Goal: Information Seeking & Learning: Find specific fact

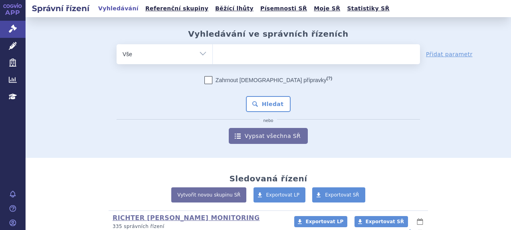
click at [257, 59] on ul at bounding box center [316, 52] width 207 height 17
click at [213, 59] on select at bounding box center [212, 54] width 0 height 20
type input "bra"
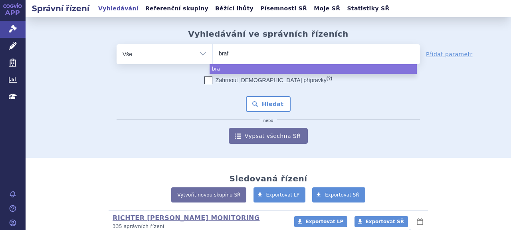
type input "braft"
type input "braftov"
type input "braftovi"
select select "braftovi"
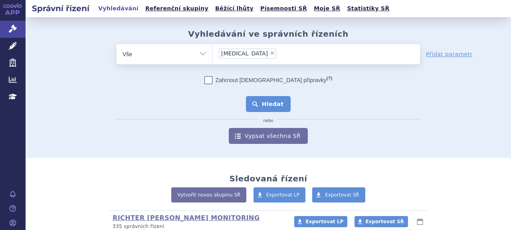
click at [278, 106] on button "Hledat" at bounding box center [268, 104] width 45 height 16
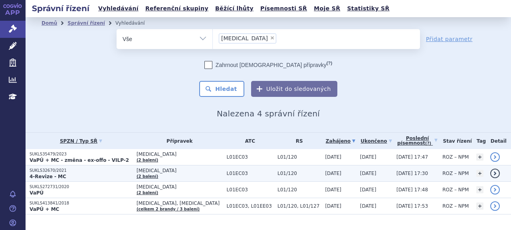
scroll to position [15, 0]
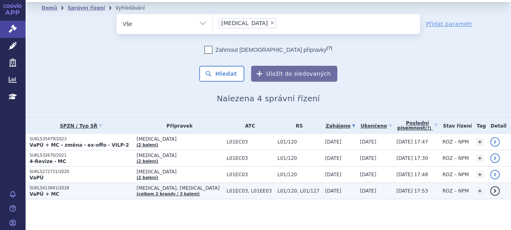
click at [63, 190] on p "SUKLS413841/2018" at bounding box center [81, 189] width 103 height 6
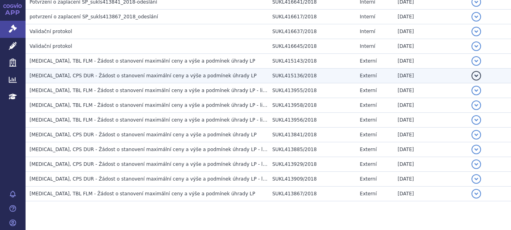
scroll to position [932, 0]
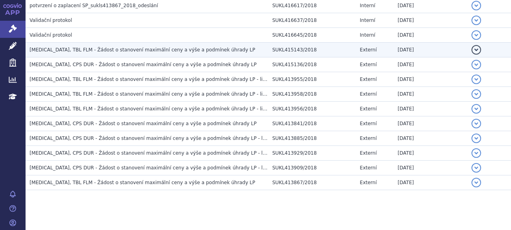
click at [133, 47] on span "MEKTOVI, TBL FLM - Žádost o stanovení maximální ceny a výše a podmínek úhrady LP" at bounding box center [143, 50] width 226 height 6
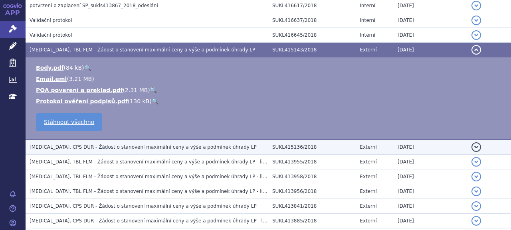
click at [126, 145] on span "BRAFTOVI, CPS DUR - Žádost o stanovení maximální ceny a výše a podmínek úhrady …" at bounding box center [143, 148] width 227 height 6
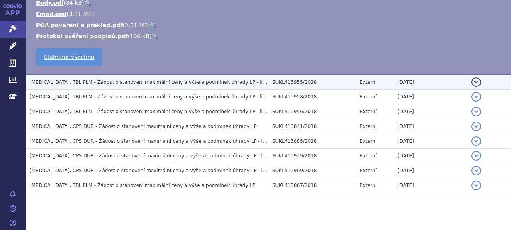
click at [112, 75] on td "MEKTOVI, TBL FLM - Žádost o stanovení maximální ceny a výše a podmínek úhrady L…" at bounding box center [147, 82] width 243 height 15
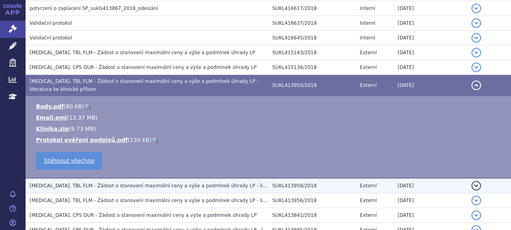
click at [110, 184] on td "MEKTOVI, TBL FLM - Žádost o stanovení maximální ceny a výše a podmínek úhrady L…" at bounding box center [147, 186] width 243 height 15
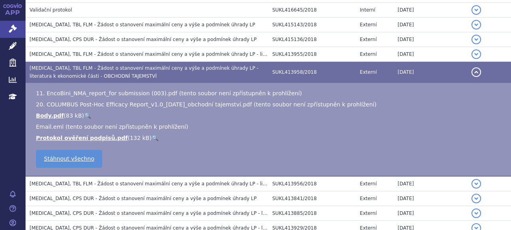
scroll to position [969, 0]
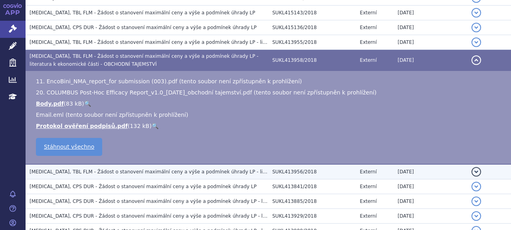
click at [105, 171] on td "MEKTOVI, TBL FLM - Žádost o stanovení maximální ceny a výše a podmínek úhrady L…" at bounding box center [147, 172] width 243 height 15
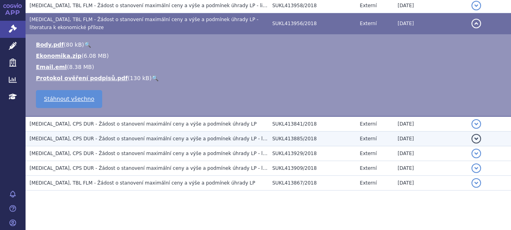
scroll to position [1021, 0]
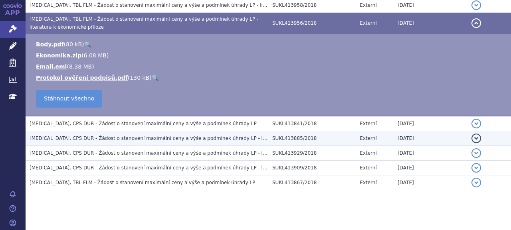
click at [100, 136] on span "BRAFTOVI, CPS DUR - Žádost o stanovení maximální ceny a výše a podmínek úhrady …" at bounding box center [179, 139] width 298 height 6
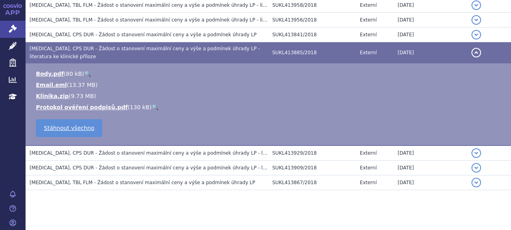
drag, startPoint x: 103, startPoint y: 149, endPoint x: 104, endPoint y: 157, distance: 7.6
click at [103, 150] on h3 "BRAFTOVI, CPS DUR - Žádost o stanovení maximální ceny a výše a podmínek úhrady …" at bounding box center [149, 153] width 239 height 8
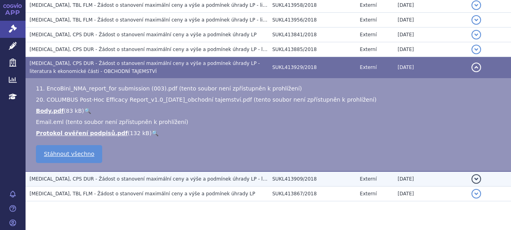
click at [104, 177] on span "BRAFTOVI, CPS DUR - Žádost o stanovení maximální ceny a výše a podmínek úhrady …" at bounding box center [183, 180] width 306 height 6
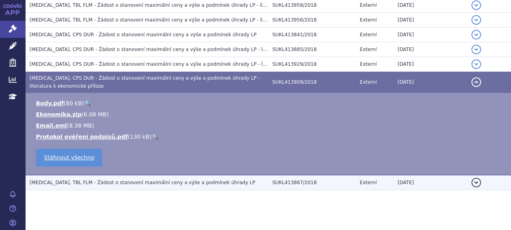
click at [111, 180] on span "MEKTOVI, TBL FLM - Žádost o stanovení maximální ceny a výše a podmínek úhrady LP" at bounding box center [143, 183] width 226 height 6
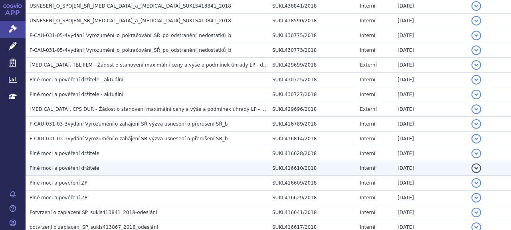
scroll to position [701, 0]
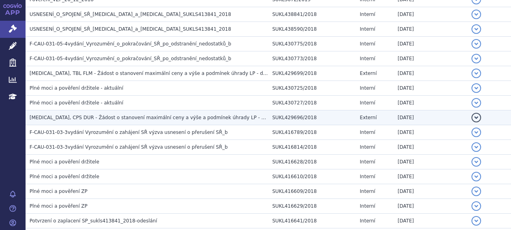
click at [119, 114] on h3 "BRAFTOVI, CPS DUR - Žádost o stanovení maximální ceny a výše a podmínek úhrady …" at bounding box center [149, 118] width 239 height 8
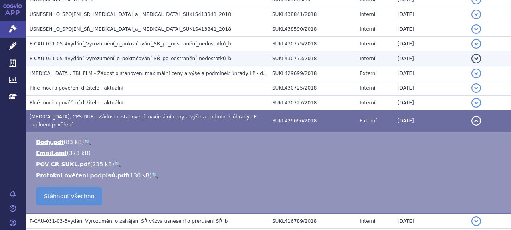
click at [118, 58] on h3 "F-CAU-031-05-4vydání_Vyrozumění_o_pokračování_SŘ_po_odstranění_nedostatků_b" at bounding box center [149, 59] width 239 height 8
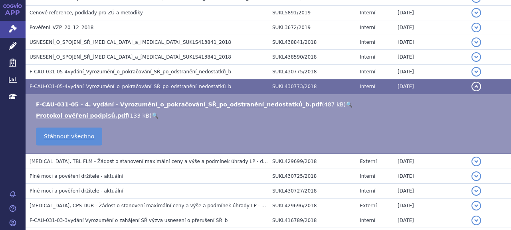
scroll to position [661, 0]
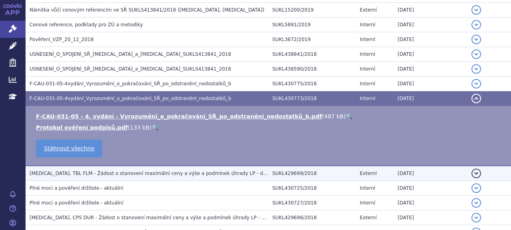
click at [136, 171] on span "MEKTOVI, TBL FLM - Žádost o stanovení maximální ceny a výše a podmínek úhrady L…" at bounding box center [167, 174] width 274 height 6
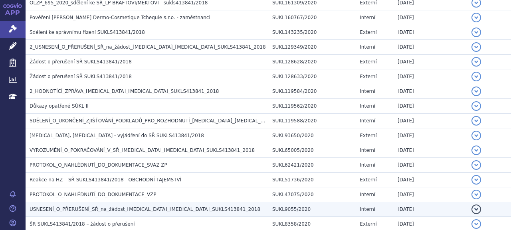
scroll to position [302, 0]
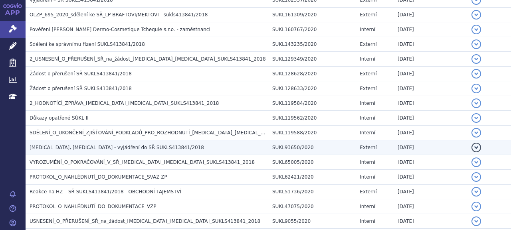
click at [131, 146] on span "Braftovi, Mektovi - vyjádření do SŘ SUKLS413841/2018" at bounding box center [117, 148] width 175 height 6
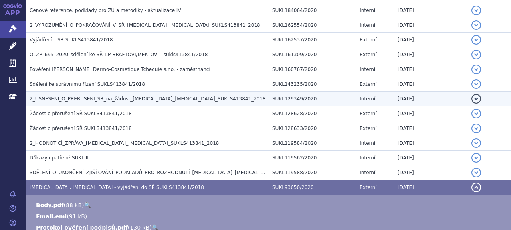
scroll to position [222, 0]
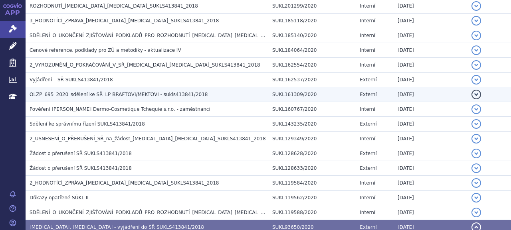
click at [149, 96] on span "OLZP_695_2020_sdělení ke SŘ_LP BRAFTOVI/MEKTOVI - sukls413841/2018" at bounding box center [119, 95] width 178 height 6
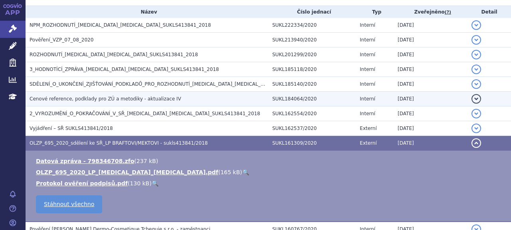
scroll to position [133, 0]
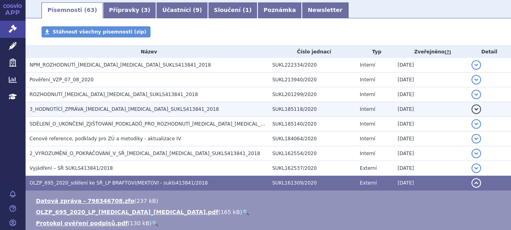
click at [121, 112] on span "3_HODNOTÍCÍ_ZPRÁVA_BRAFTOVI_MEKTOVI_SUKLS413841_2018" at bounding box center [124, 110] width 189 height 6
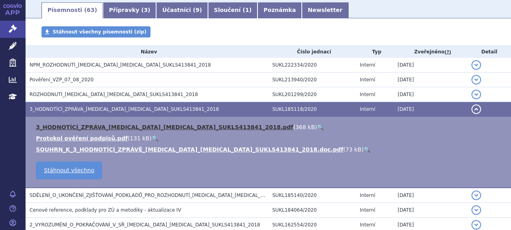
click at [130, 127] on link "3_HODNOTÍCÍ_ZPRÁVA_BRAFTOVI_MEKTOVI_SUKLS413841_2018.pdf" at bounding box center [164, 127] width 257 height 6
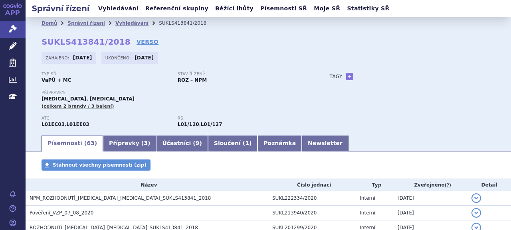
scroll to position [0, 0]
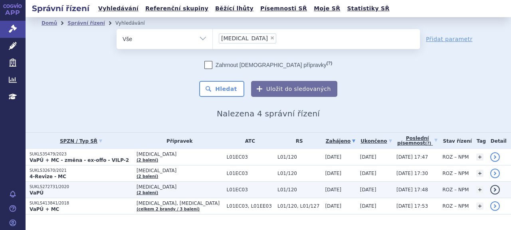
click at [46, 186] on p "SUKLS272731/2020" at bounding box center [81, 188] width 103 height 6
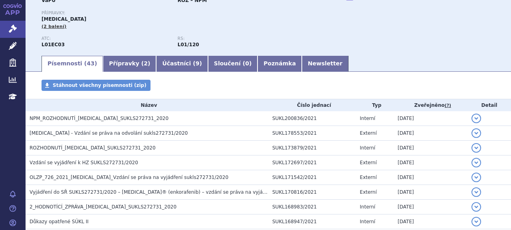
scroll to position [216, 0]
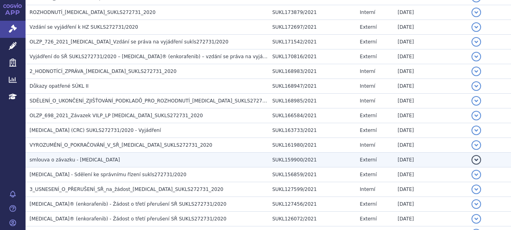
click at [87, 157] on span "smlouva o závazku - [MEDICAL_DATA]" at bounding box center [75, 160] width 90 height 6
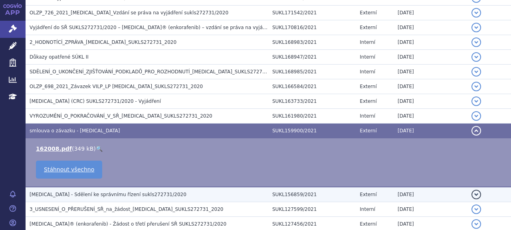
scroll to position [256, 0]
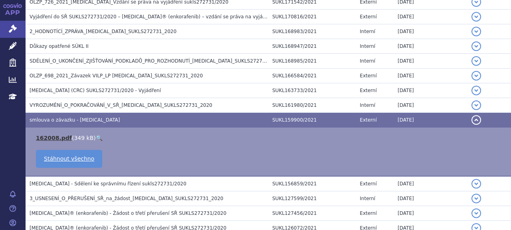
click at [42, 137] on link "162008.pdf" at bounding box center [54, 138] width 36 height 6
click at [192, 113] on td "smlouva o závazku - [MEDICAL_DATA]" at bounding box center [147, 120] width 243 height 15
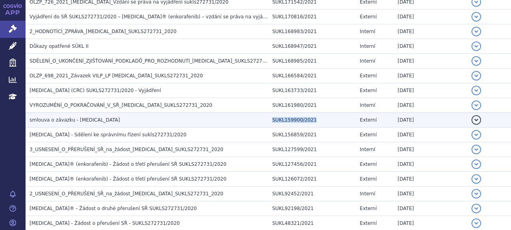
drag, startPoint x: 268, startPoint y: 118, endPoint x: 307, endPoint y: 117, distance: 38.4
click at [307, 117] on td "SUKL159900/2021" at bounding box center [311, 120] width 87 height 15
copy td "SUKL159900/2021"
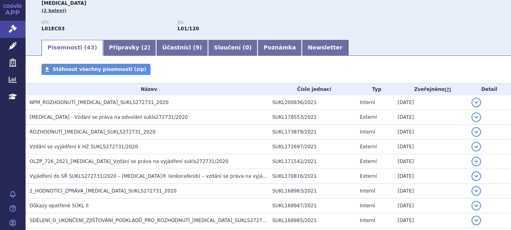
scroll to position [0, 0]
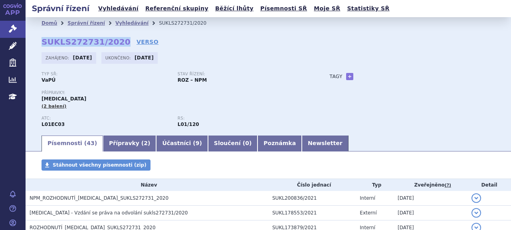
drag, startPoint x: 41, startPoint y: 42, endPoint x: 114, endPoint y: 40, distance: 73.5
click at [114, 40] on div "Domů Správní řízení Vyhledávání SUKLS272731/2020 SUKLS272731/2020 VERSO [GEOGRA…" at bounding box center [269, 81] width 486 height 105
copy strong "SUKLS272731/2020"
